Goal: Transaction & Acquisition: Obtain resource

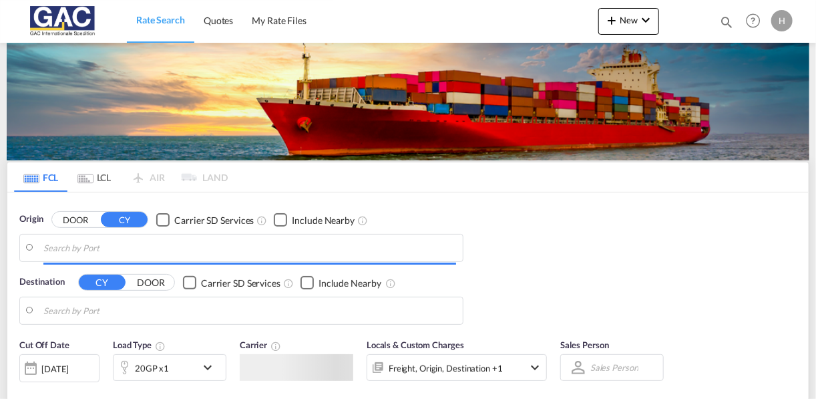
type input "[GEOGRAPHIC_DATA], DEBRV"
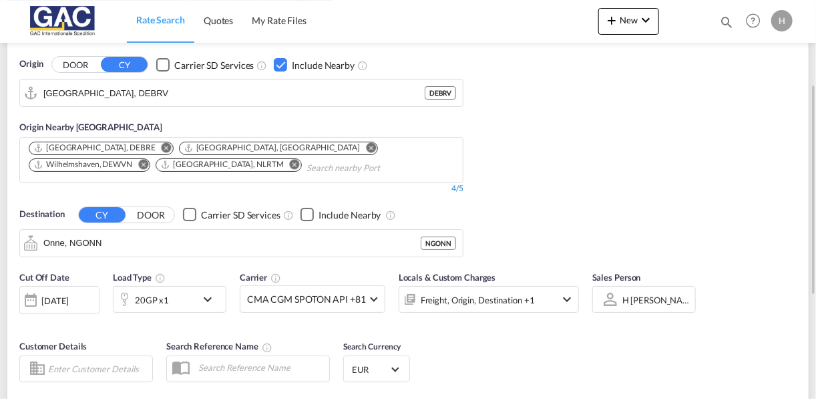
scroll to position [156, 0]
click at [180, 309] on div "20GP x1" at bounding box center [155, 298] width 83 height 27
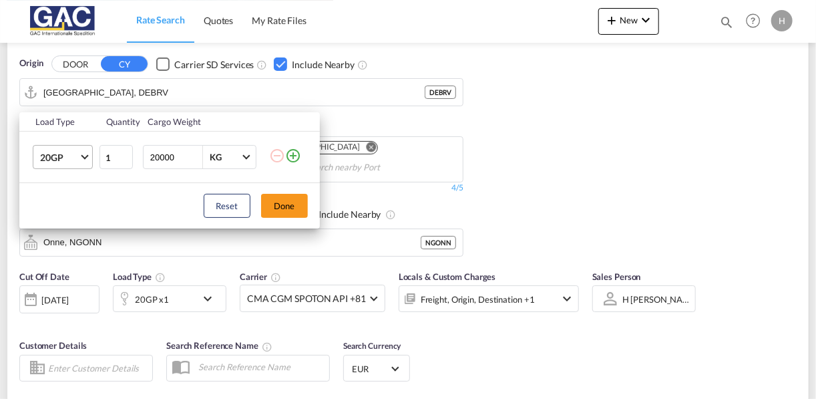
click at [55, 158] on span "20GP" at bounding box center [59, 157] width 39 height 13
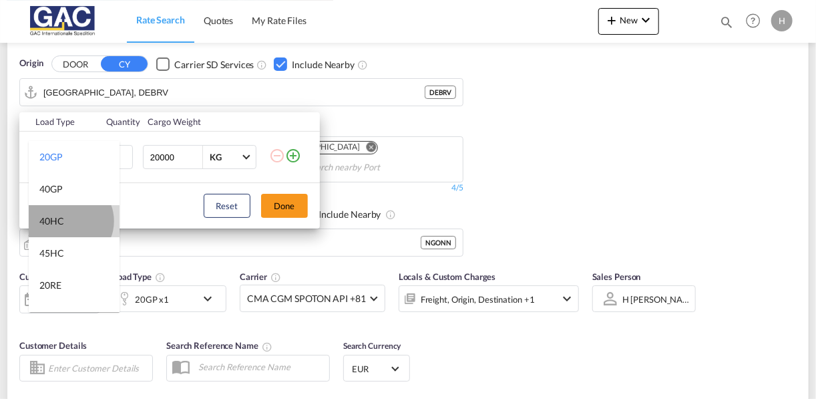
click at [67, 221] on md-option "40HC" at bounding box center [74, 221] width 91 height 32
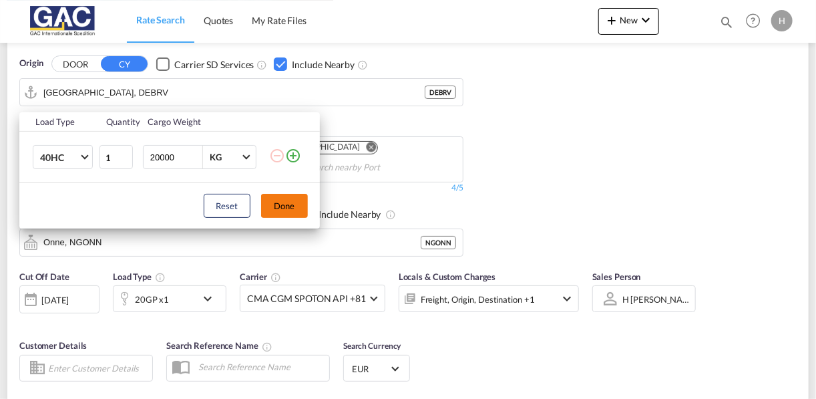
click at [289, 209] on button "Done" at bounding box center [284, 206] width 47 height 24
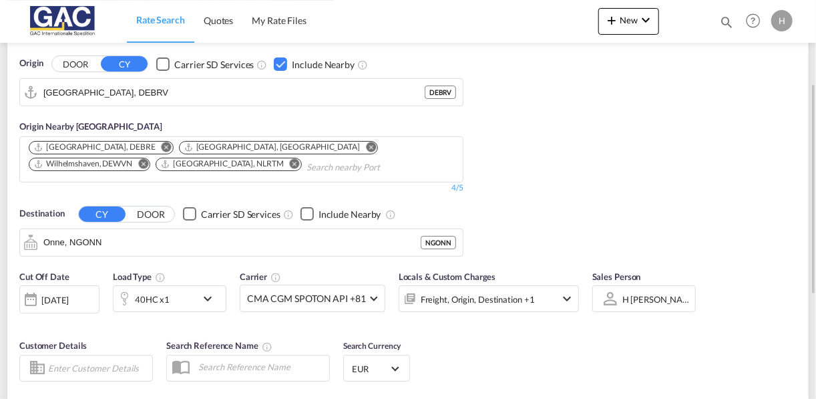
click at [138, 222] on div "Destination CY DOOR Carrier SD Services Include Nearby Onne, NGONN NGONN" at bounding box center [241, 231] width 444 height 49
click at [123, 234] on input "Onne, NGONN" at bounding box center [249, 242] width 413 height 20
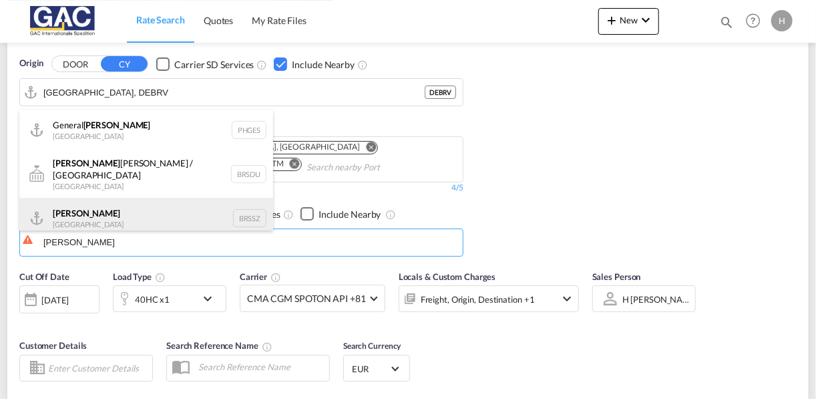
click at [100, 206] on div "[PERSON_NAME] [GEOGRAPHIC_DATA] BRSSZ" at bounding box center [146, 218] width 254 height 40
type input "[PERSON_NAME], BRSSZ"
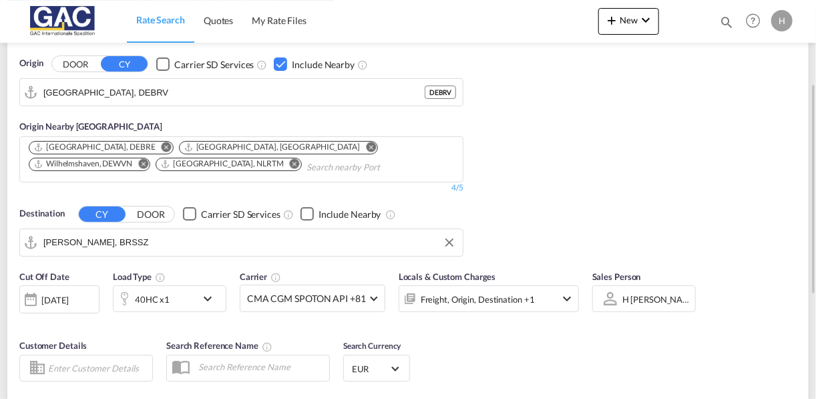
click at [589, 132] on div "Origin DOOR CY Carrier SD Services Include Nearby [GEOGRAPHIC_DATA], [GEOGRAPHI…" at bounding box center [408, 150] width 802 height 226
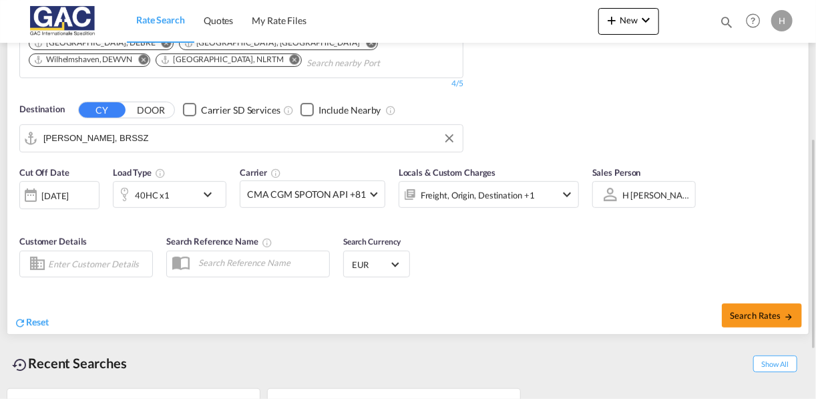
scroll to position [261, 0]
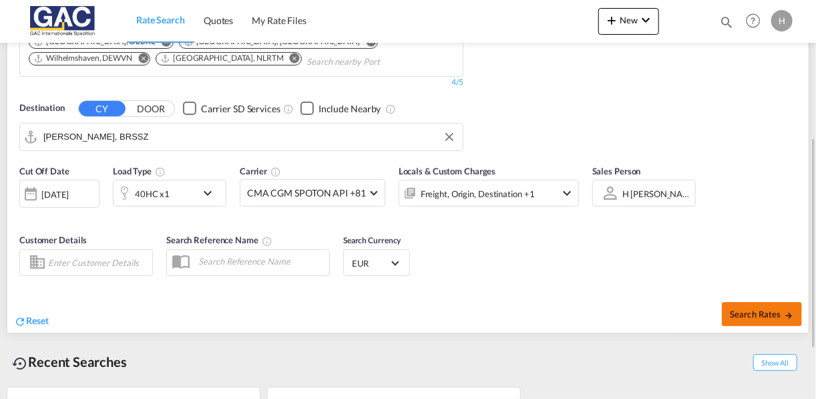
click at [762, 309] on span "Search Rates" at bounding box center [762, 314] width 64 height 11
type input "DEBRV to BRSSZ / [DATE]"
